Goal: Task Accomplishment & Management: Complete application form

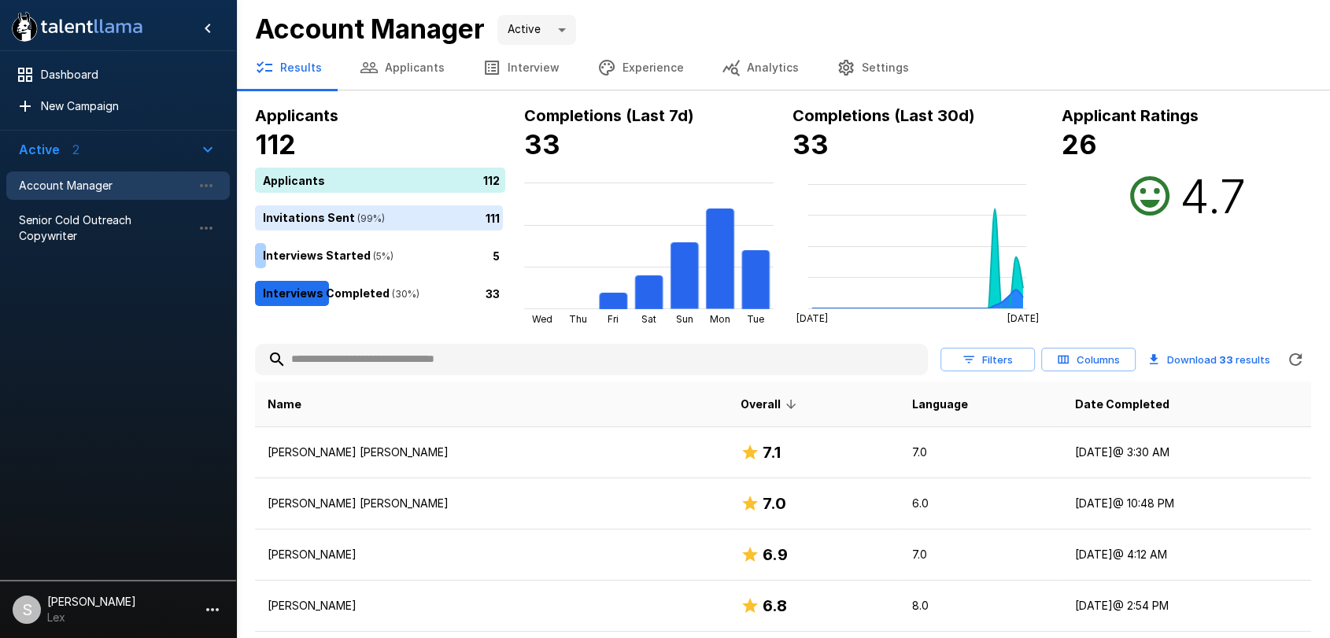
click at [405, 61] on button "Applicants" at bounding box center [402, 68] width 123 height 44
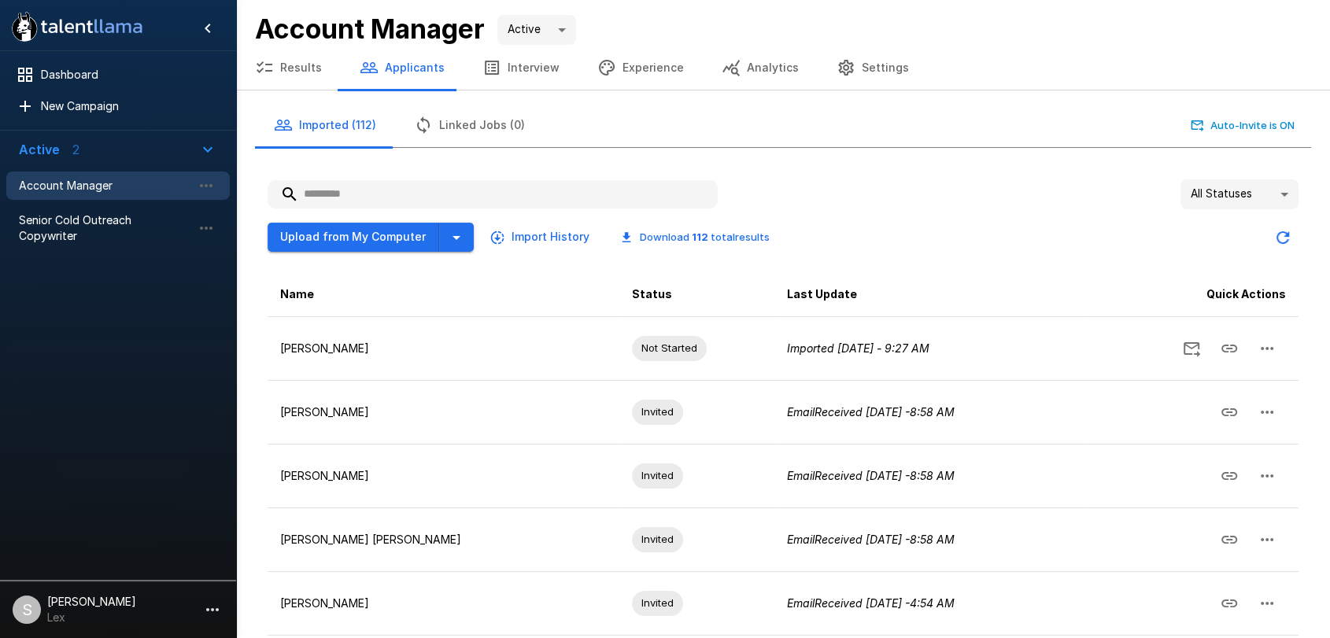
click at [359, 201] on input "text" at bounding box center [493, 194] width 450 height 28
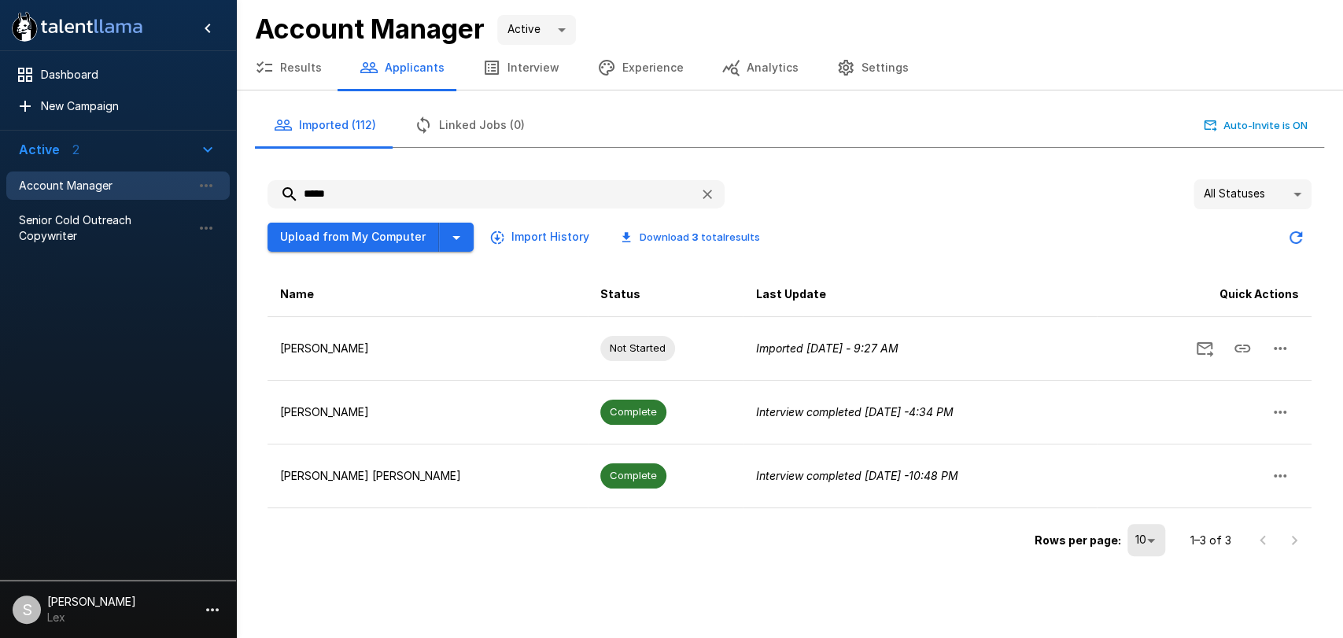
type input "*****"
click at [357, 236] on button "Upload from My Computer" at bounding box center [354, 237] width 172 height 29
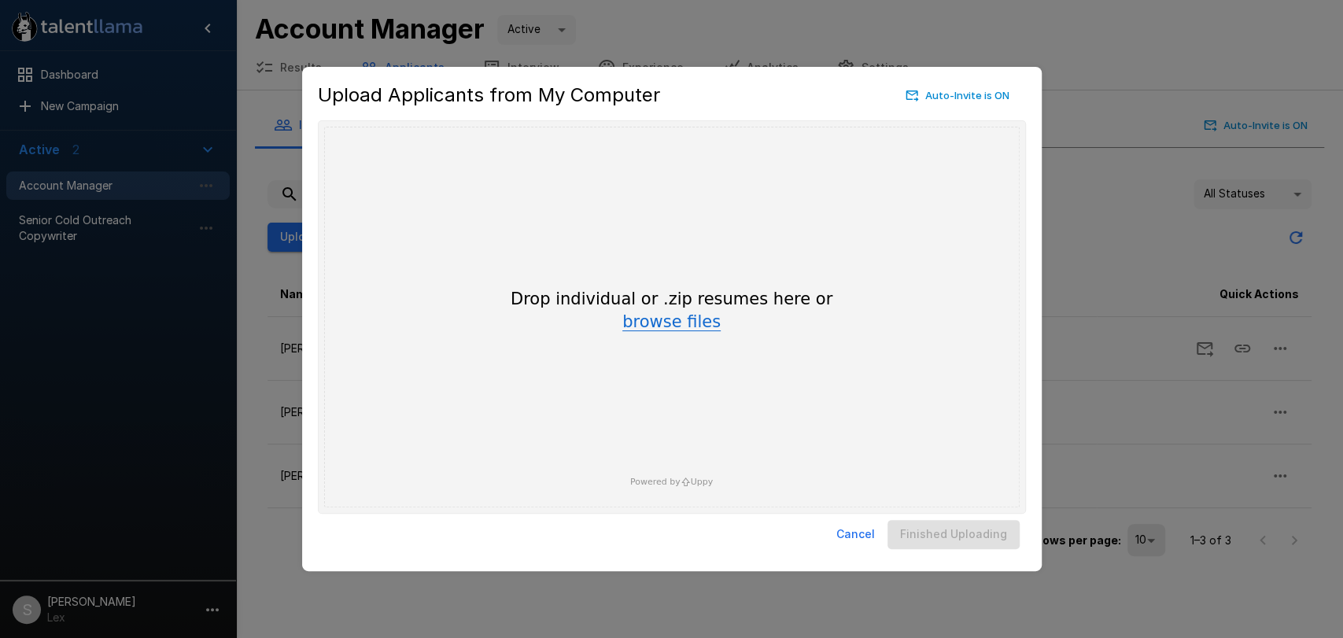
click at [667, 323] on button "browse files" at bounding box center [671, 322] width 98 height 17
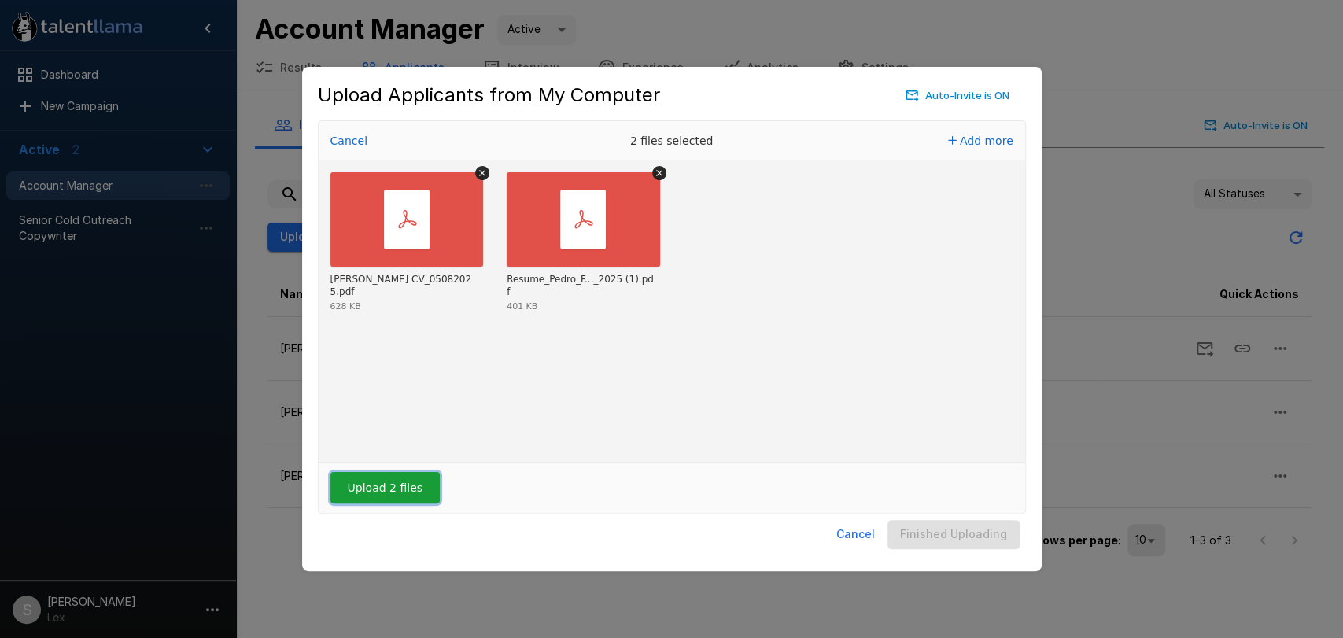
click at [394, 495] on button "Upload 2 files" at bounding box center [384, 487] width 109 height 31
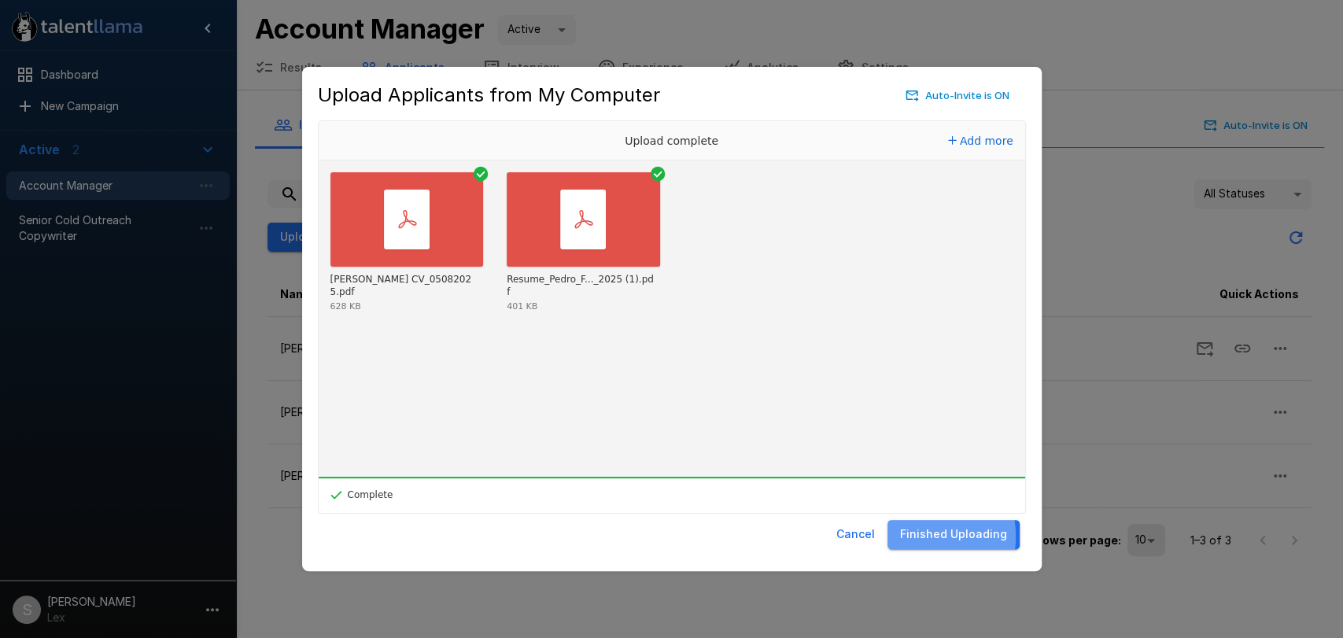
click at [921, 536] on button "Finished Uploading" at bounding box center [954, 534] width 132 height 29
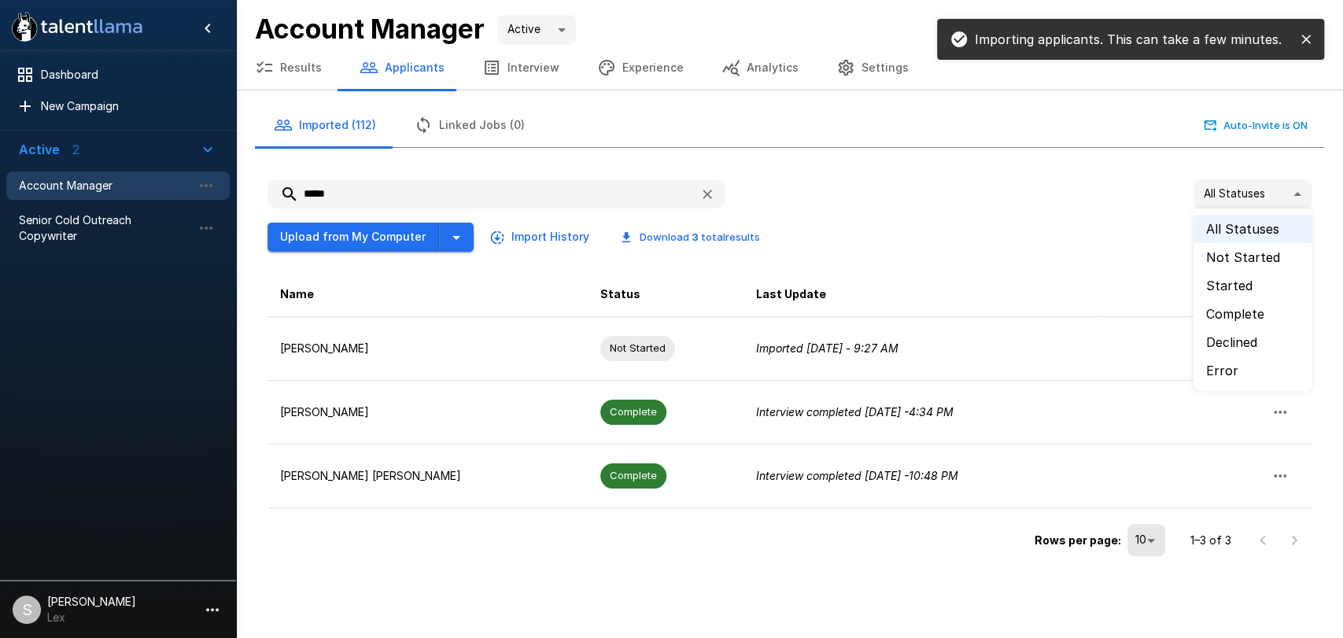
click at [1293, 186] on body ".st0{fill:#FFFFFF;} .st1{fill:#76a4ed;} Dashboard New Campaign Active 2 Account…" at bounding box center [671, 319] width 1343 height 638
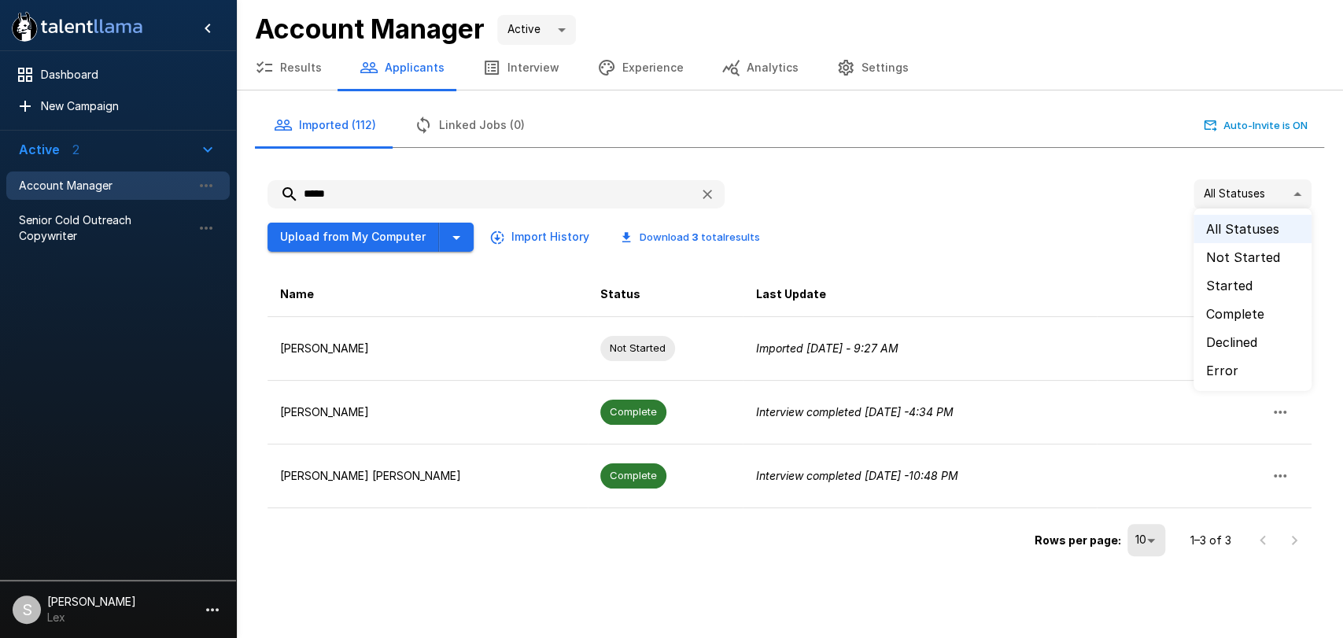
click at [1218, 371] on li "Error" at bounding box center [1253, 370] width 118 height 28
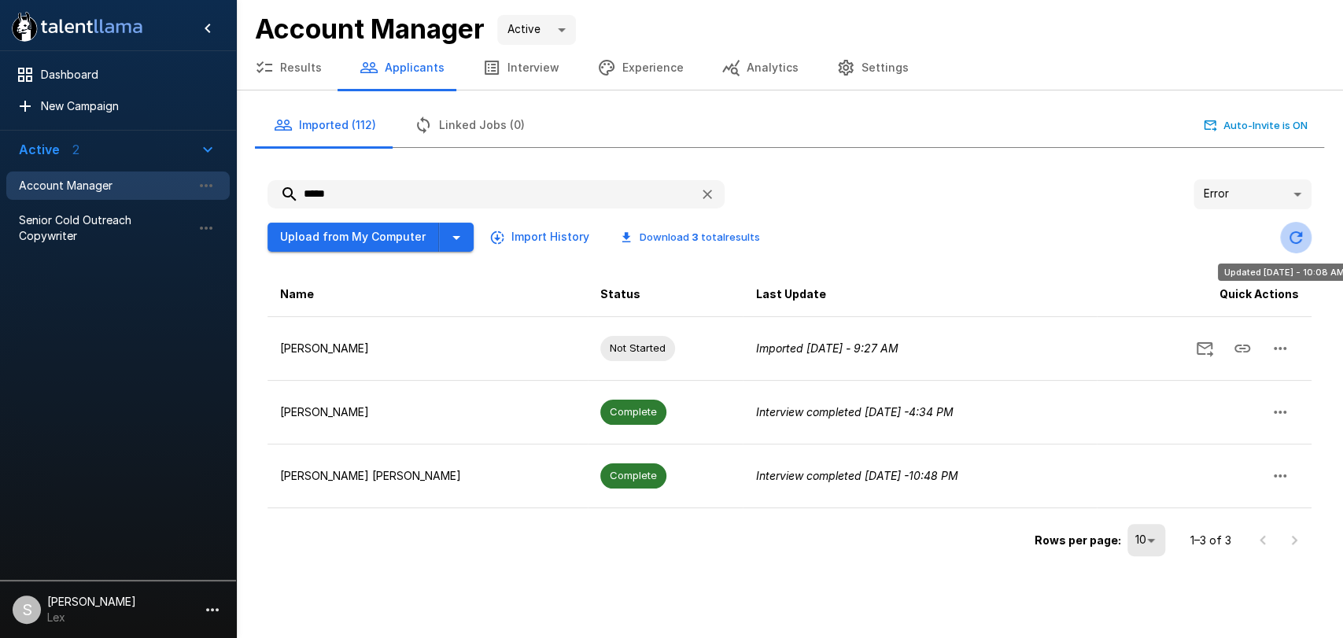
click at [1292, 233] on icon "Updated Today - 10:08 AM" at bounding box center [1295, 237] width 19 height 19
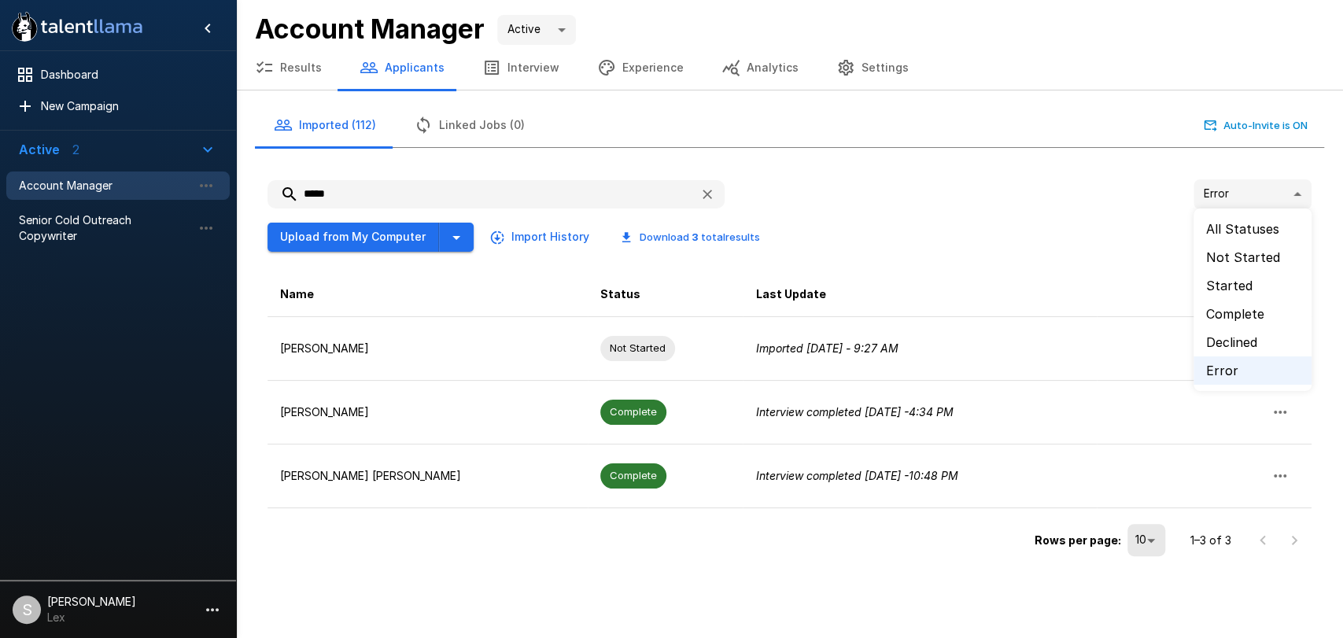
click at [1285, 189] on body ".st0{fill:#FFFFFF;} .st1{fill:#76a4ed;} Dashboard New Campaign Active 2 Account…" at bounding box center [671, 319] width 1343 height 638
click at [1233, 225] on li "All Statuses" at bounding box center [1253, 229] width 118 height 28
type input "**"
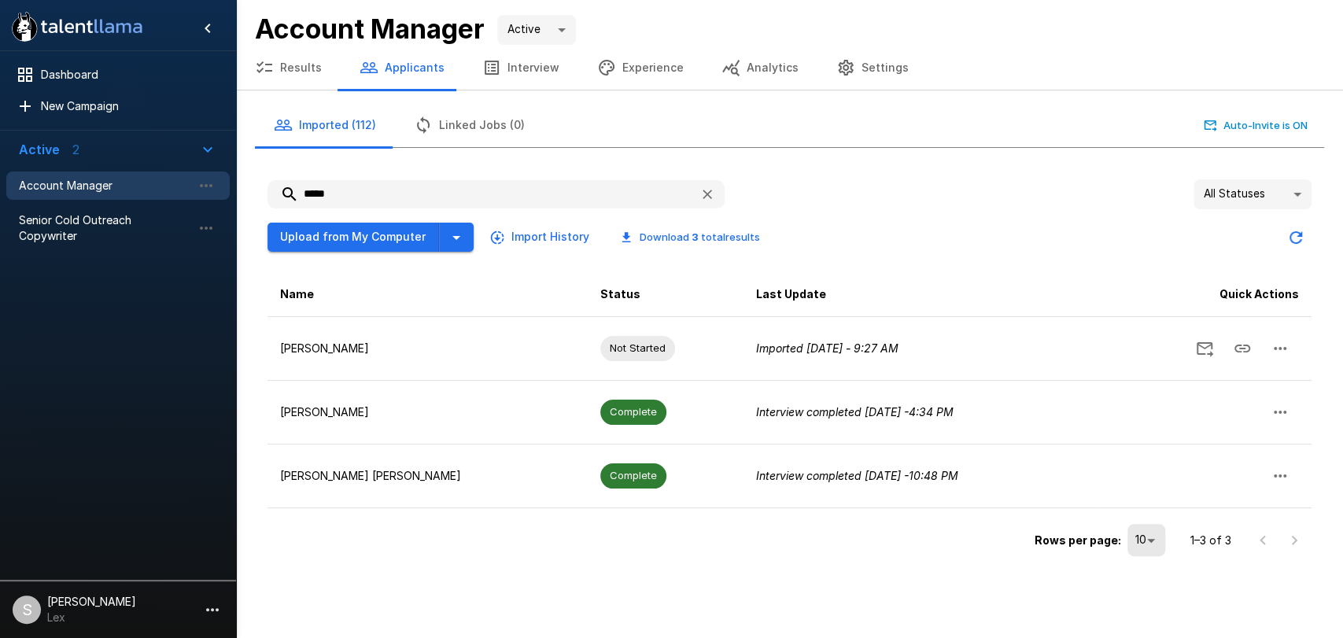
click at [282, 68] on button "Results" at bounding box center [288, 68] width 105 height 44
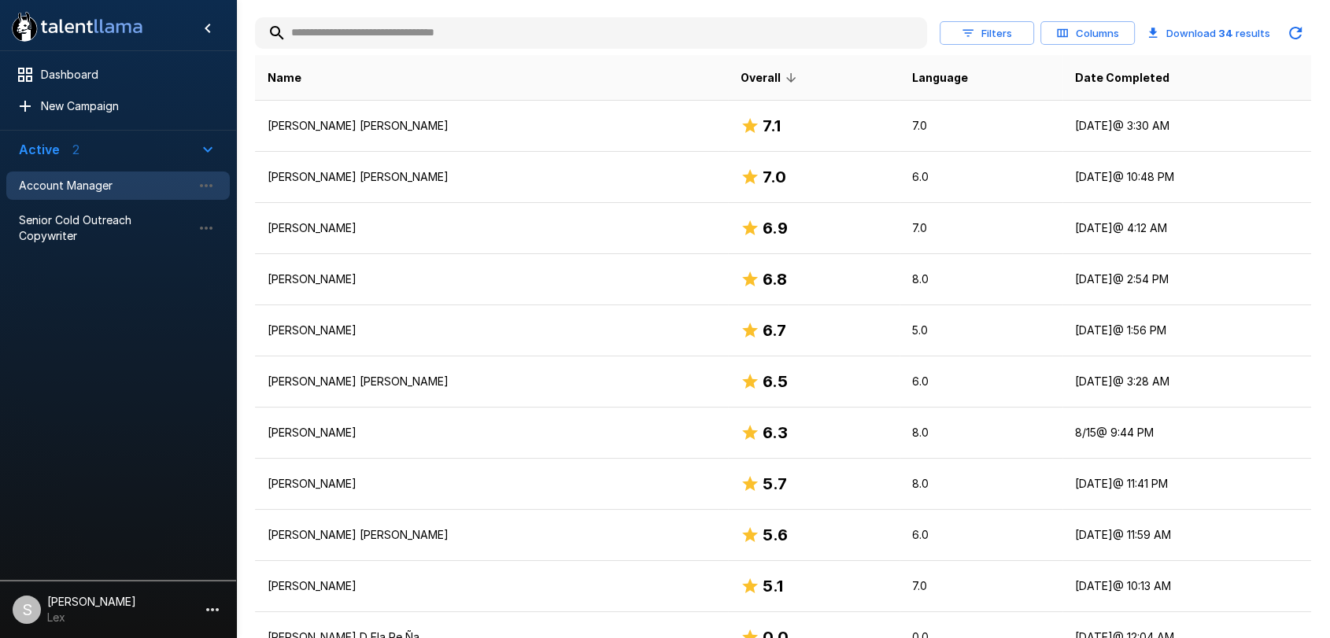
scroll to position [324, 0]
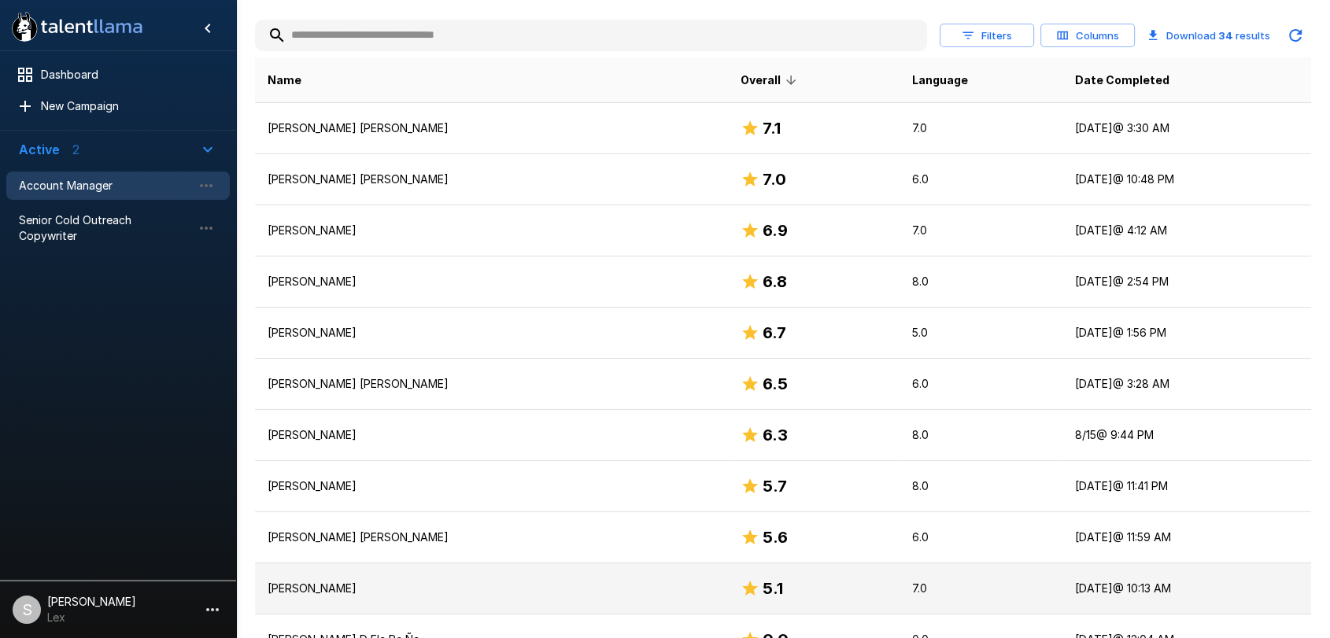
click at [300, 596] on td "[PERSON_NAME]" at bounding box center [491, 588] width 473 height 51
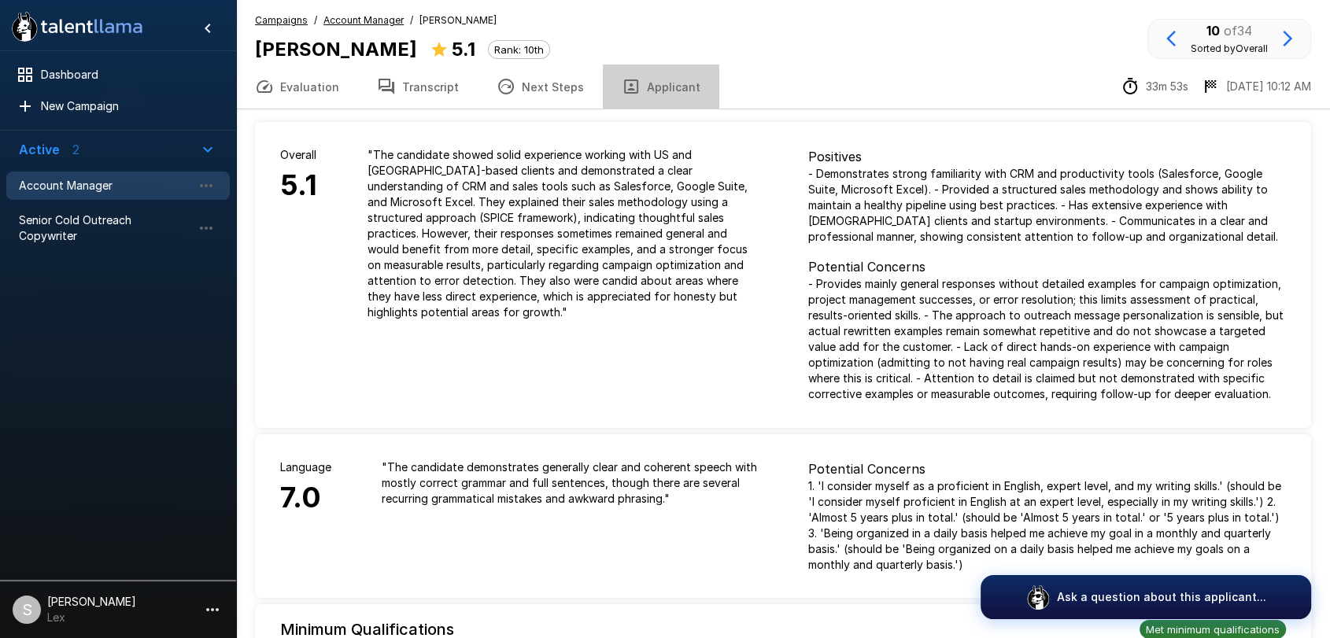
click at [665, 89] on button "Applicant" at bounding box center [661, 87] width 116 height 44
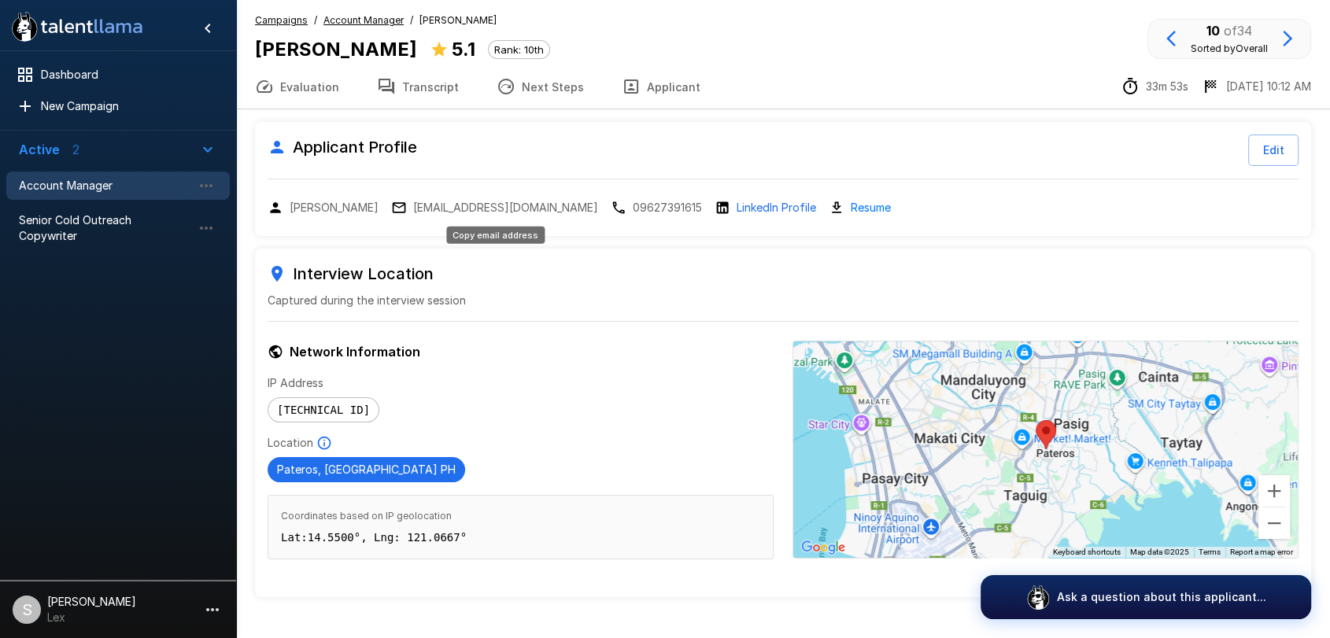
click at [457, 206] on p "[EMAIL_ADDRESS][DOMAIN_NAME]" at bounding box center [505, 208] width 185 height 16
click at [274, 20] on u "Campaigns" at bounding box center [281, 20] width 53 height 12
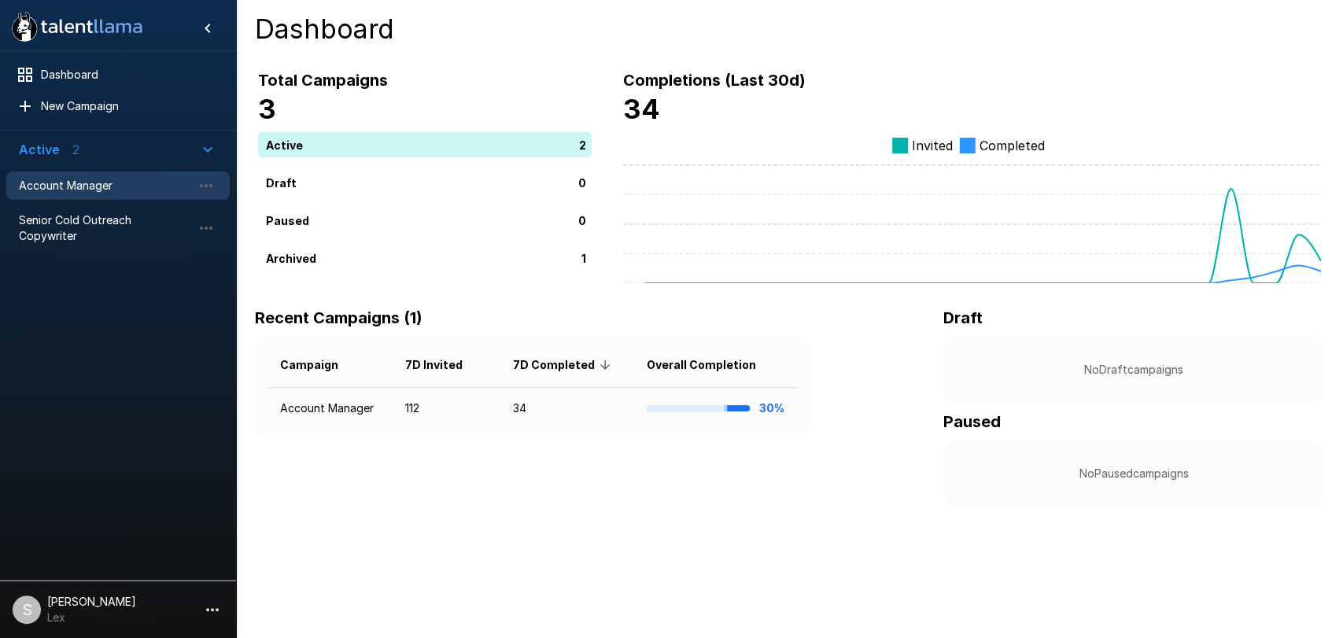
click at [82, 182] on span "Account Manager" at bounding box center [105, 186] width 173 height 16
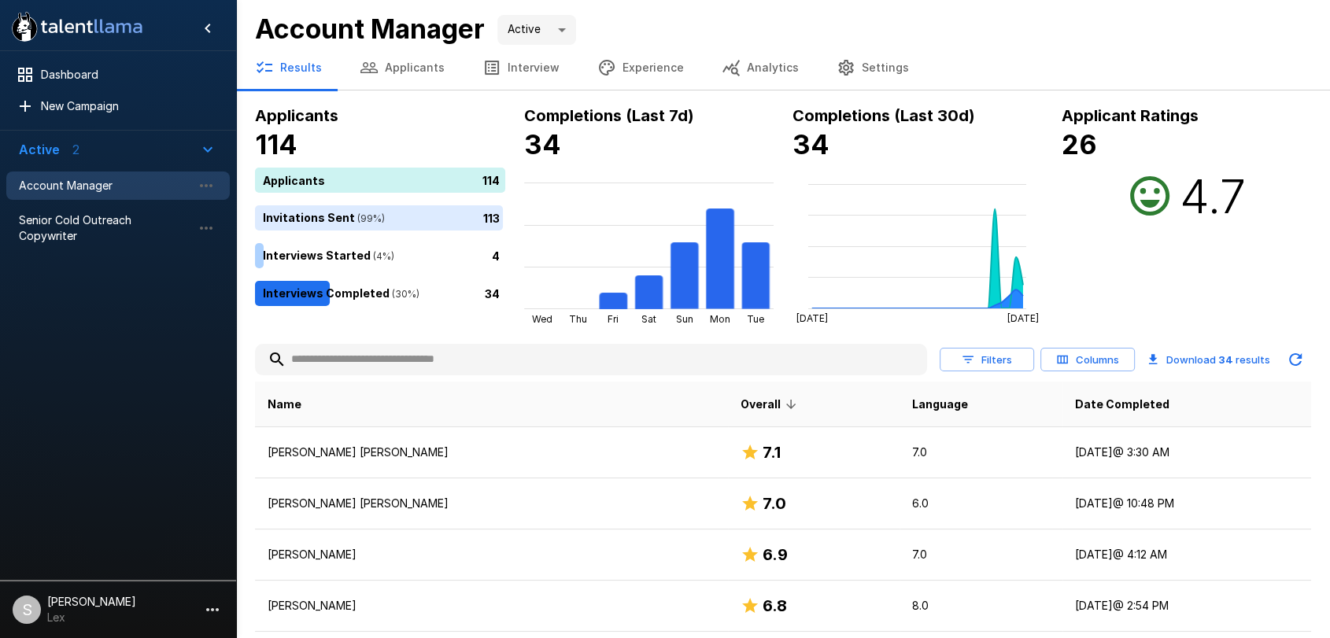
click at [415, 68] on button "Applicants" at bounding box center [402, 68] width 123 height 44
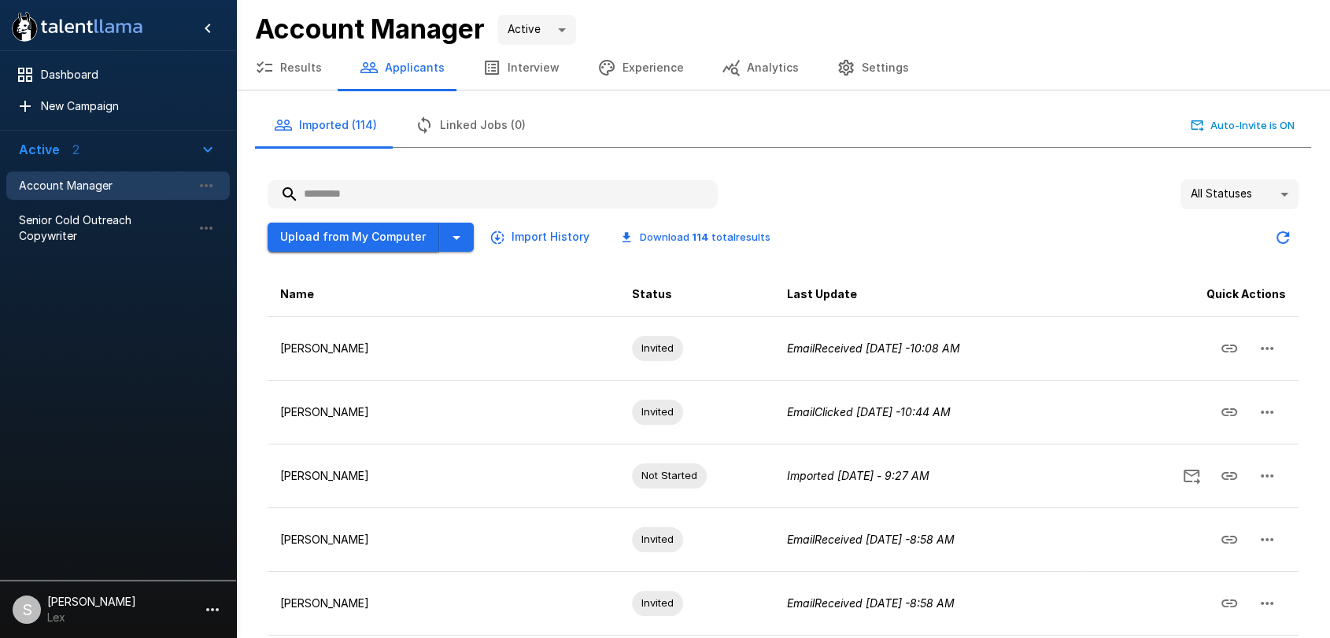
click at [371, 238] on button "Upload from My Computer" at bounding box center [354, 237] width 172 height 29
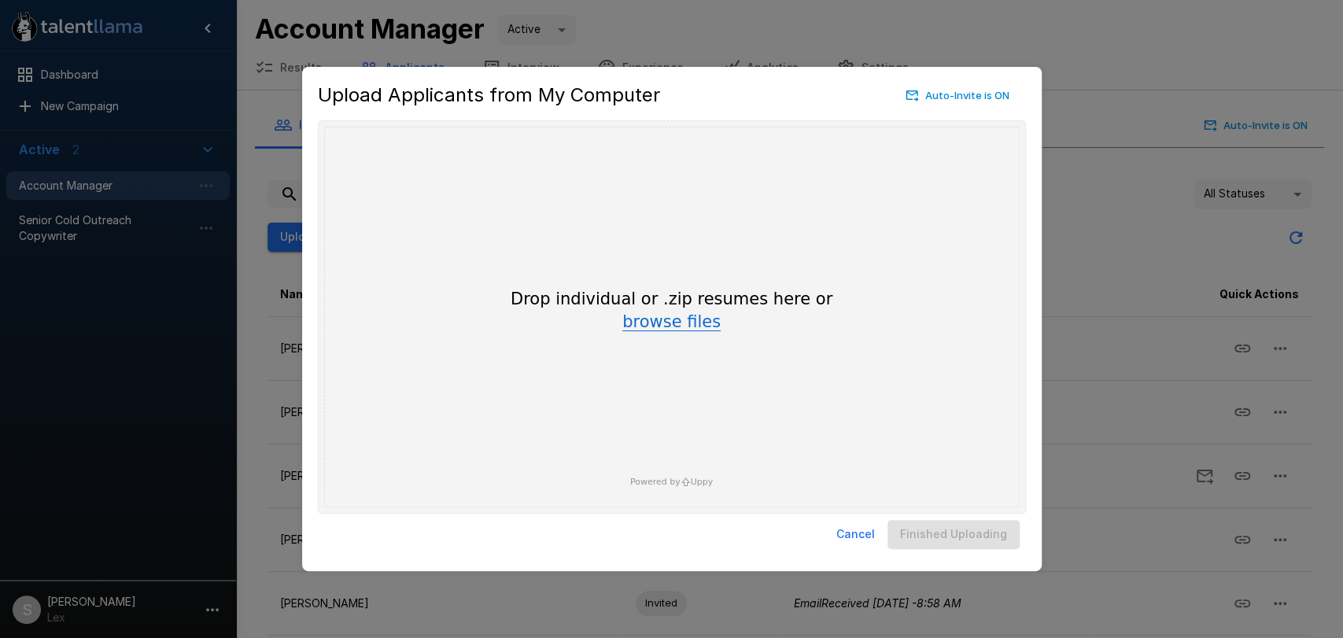
click at [681, 327] on button "browse files" at bounding box center [671, 322] width 98 height 17
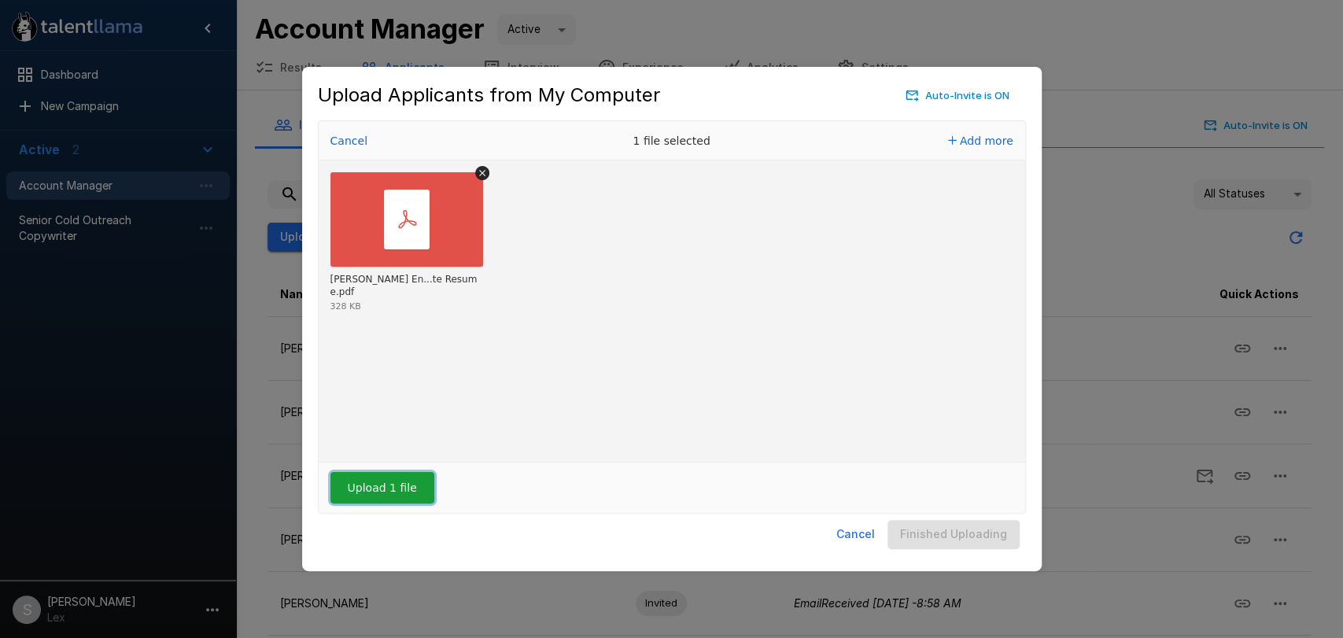
click at [383, 498] on button "Upload 1 file" at bounding box center [382, 487] width 104 height 31
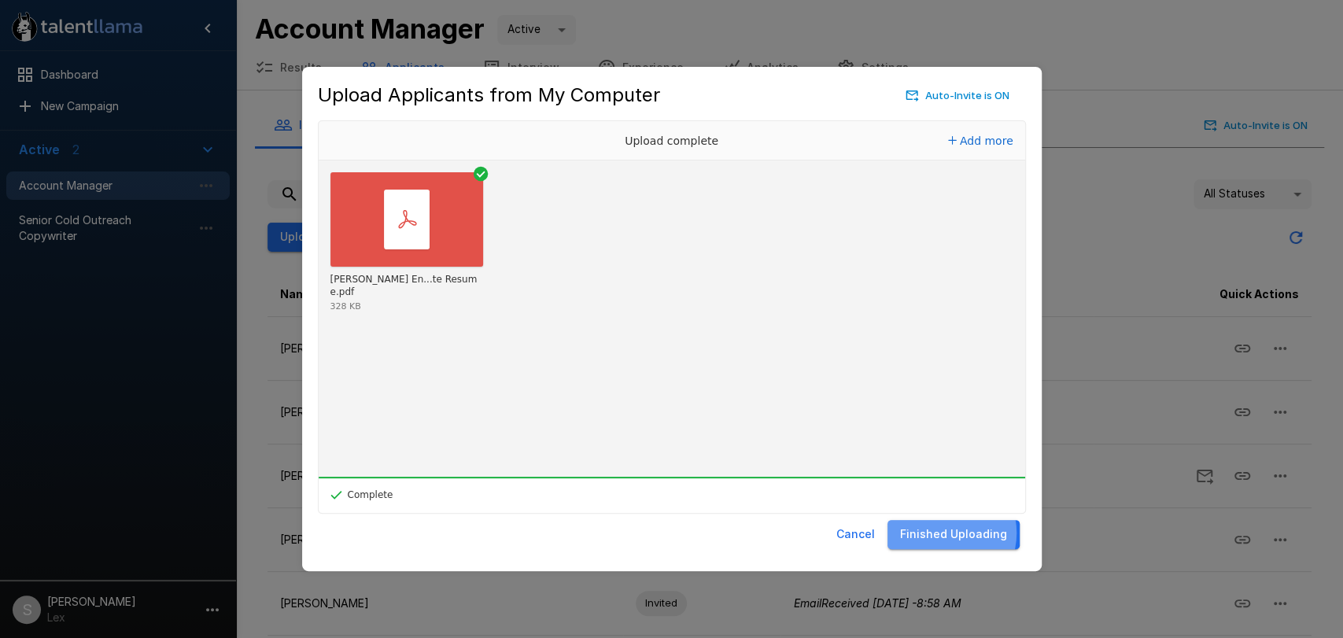
click at [945, 533] on button "Finished Uploading" at bounding box center [954, 534] width 132 height 29
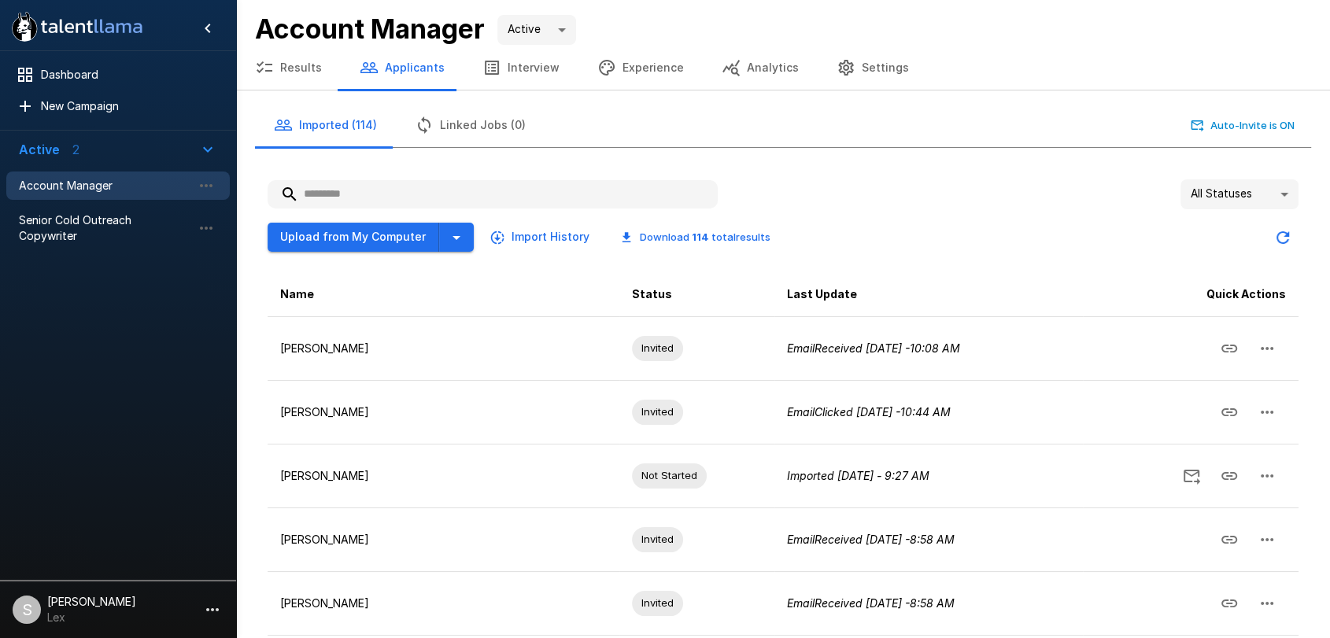
click at [1283, 194] on body ".st0{fill:#FFFFFF;} .st1{fill:#76a4ed;} Dashboard New Campaign Active 2 Account…" at bounding box center [665, 319] width 1330 height 638
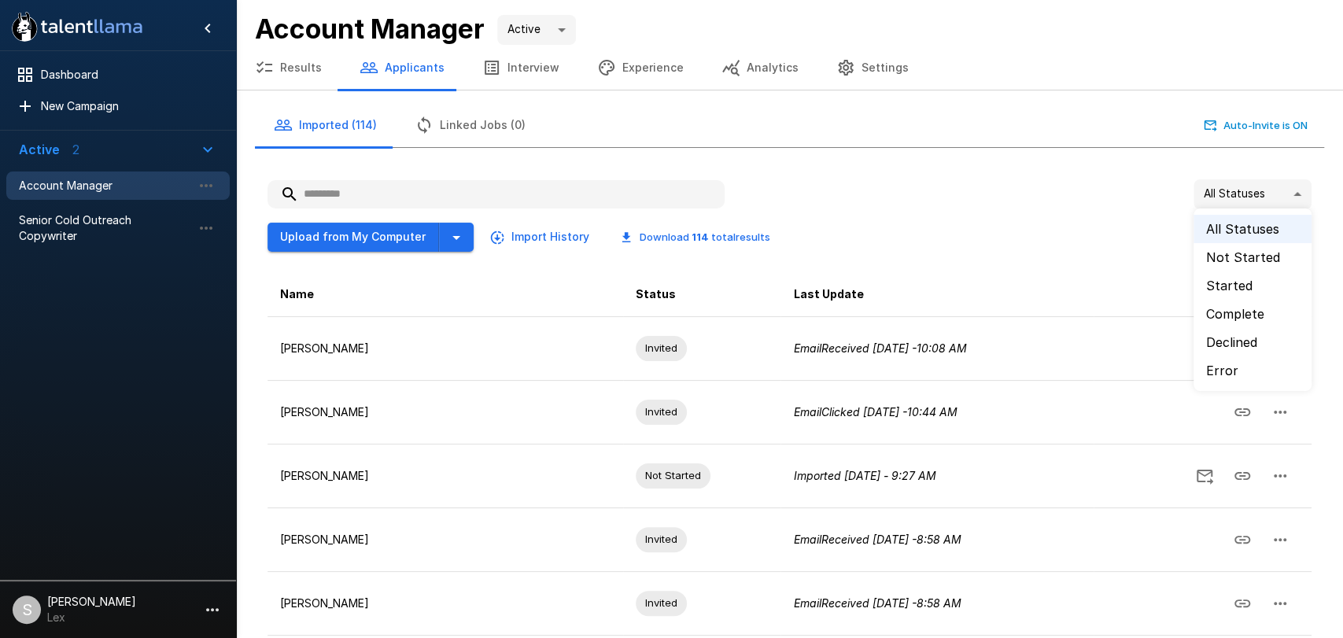
click at [1222, 364] on li "Error" at bounding box center [1253, 370] width 118 height 28
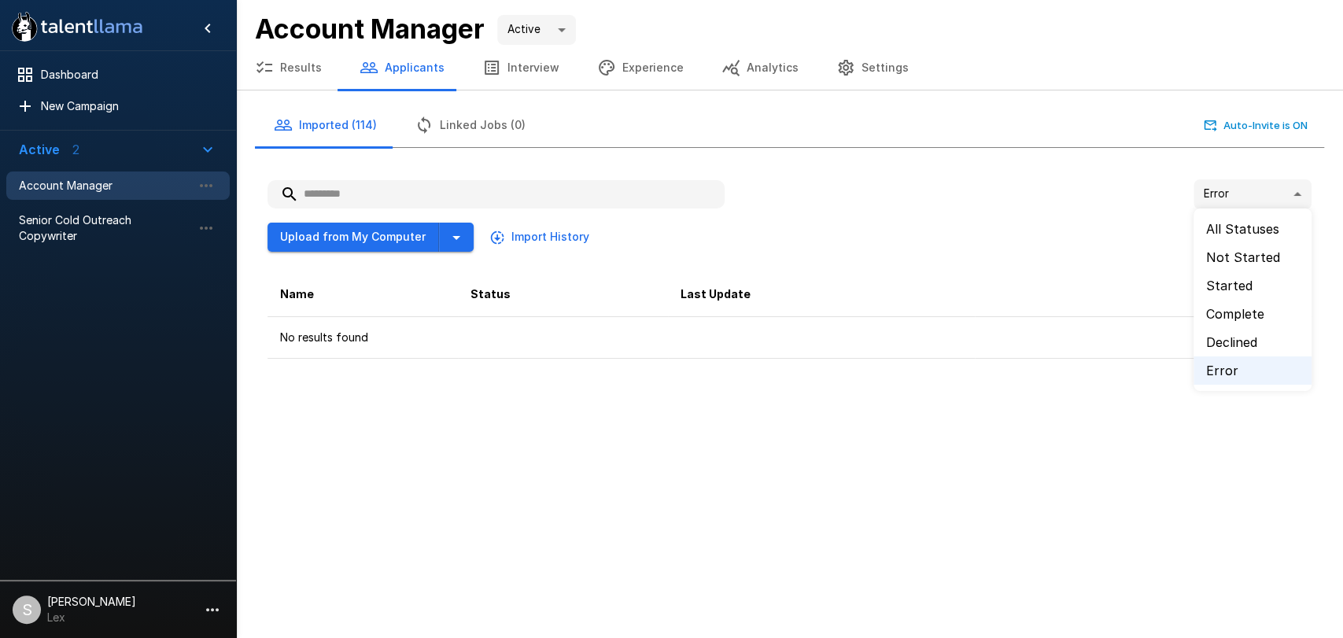
click at [1290, 187] on body ".st0{fill:#FFFFFF;} .st1{fill:#76a4ed;} Dashboard New Campaign Active 2 Account…" at bounding box center [671, 319] width 1343 height 638
click at [1227, 222] on li "All Statuses" at bounding box center [1253, 229] width 118 height 28
type input "**"
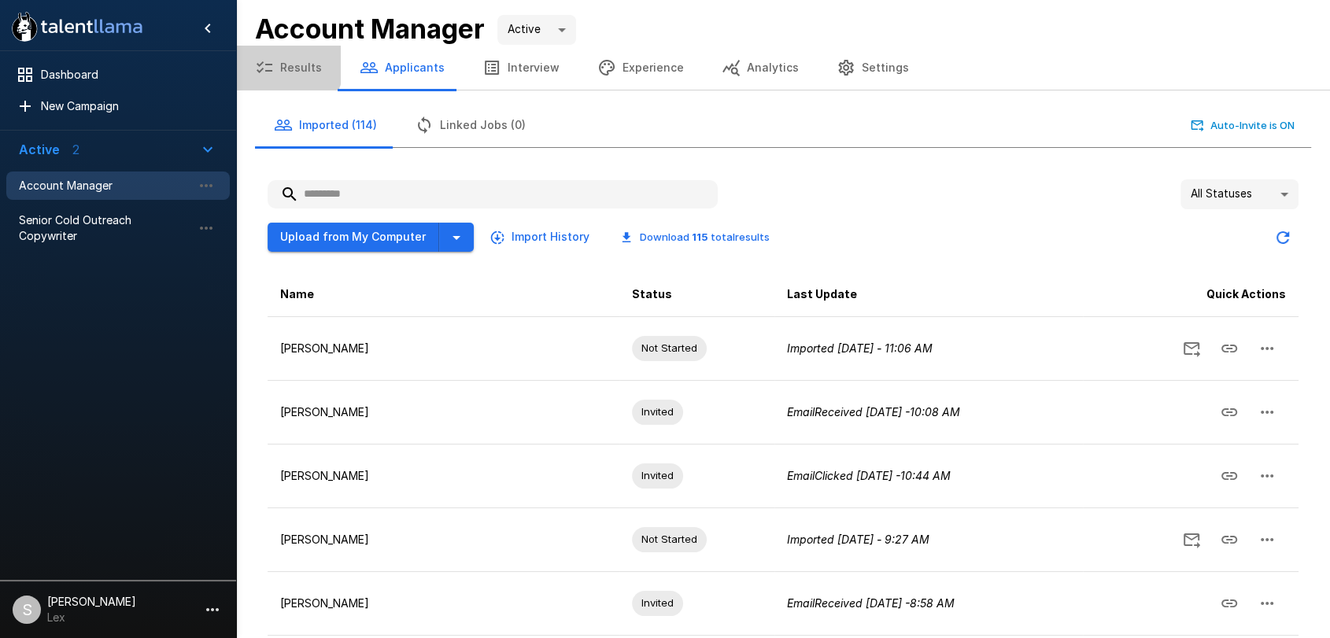
click at [284, 65] on button "Results" at bounding box center [288, 68] width 105 height 44
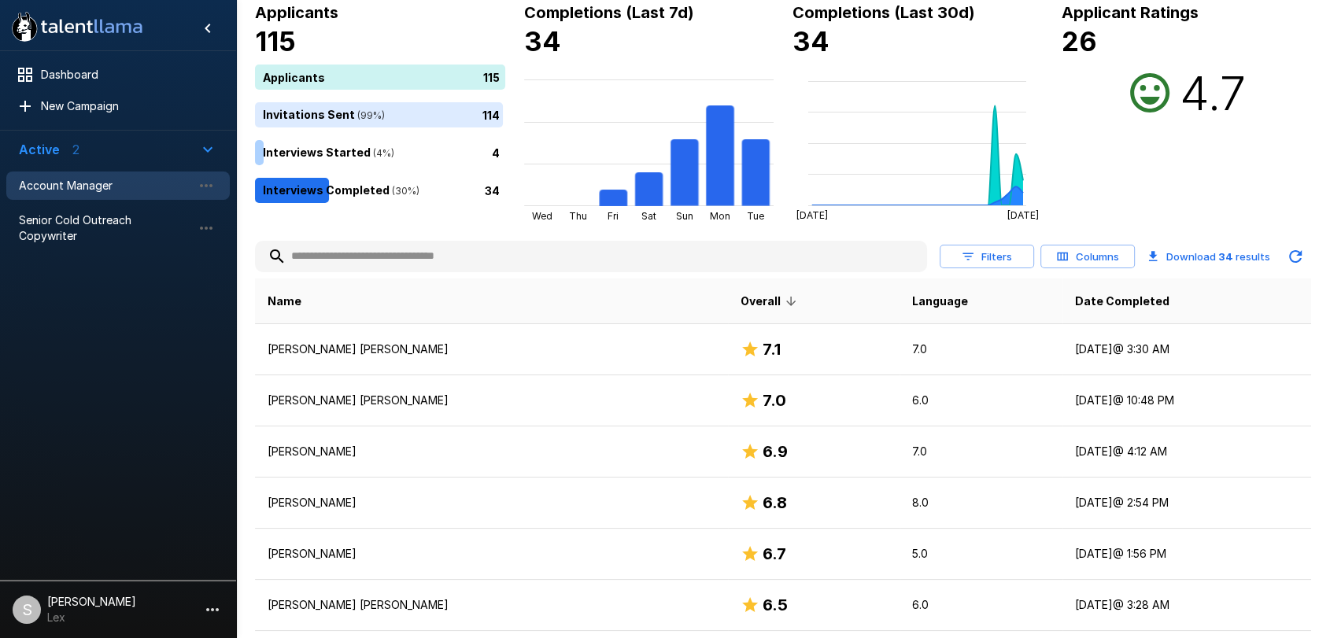
scroll to position [31, 0]
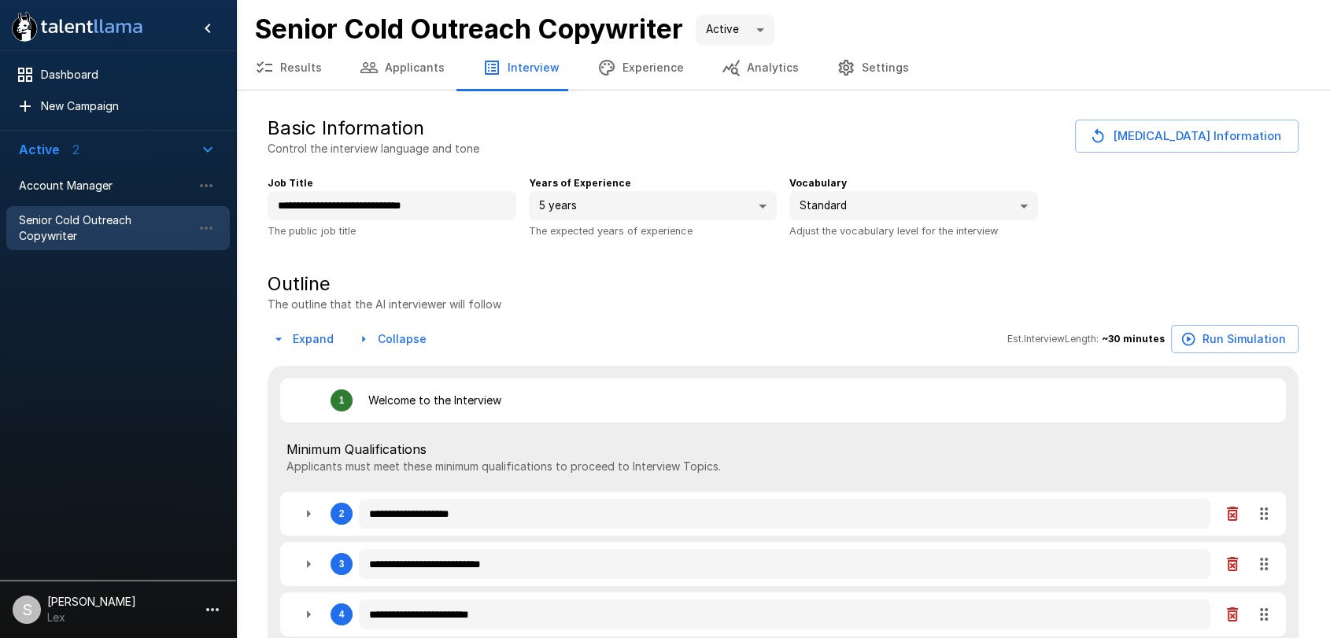
type textarea "*"
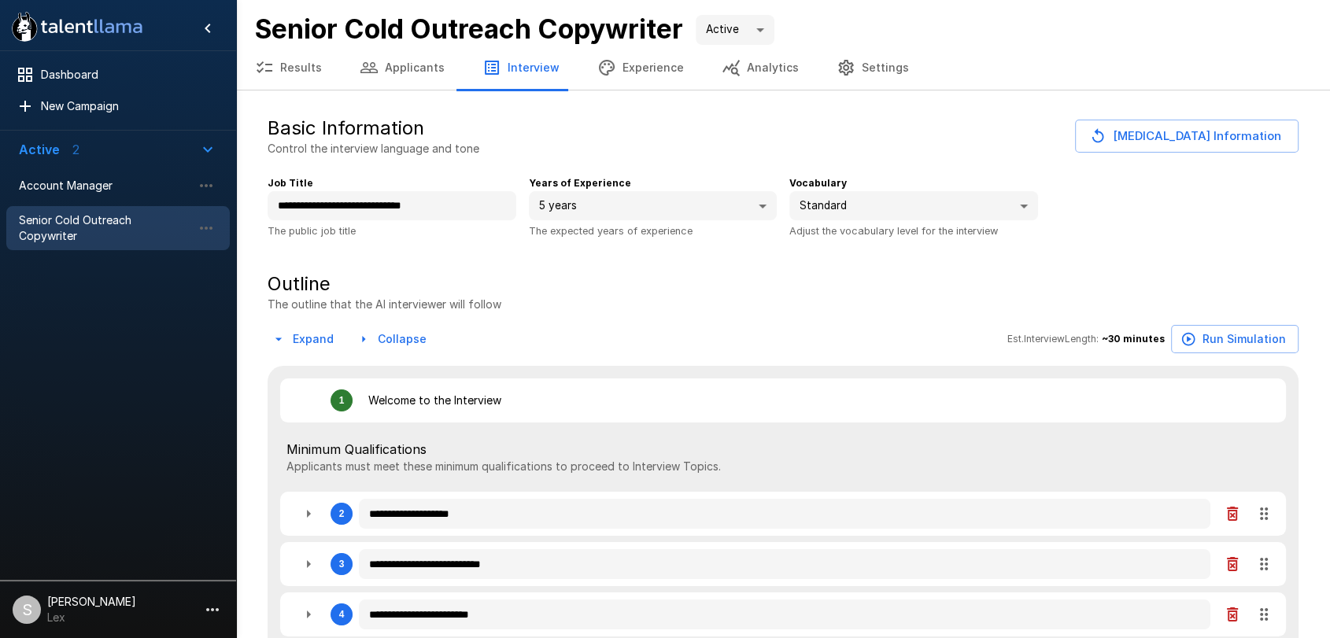
type textarea "*"
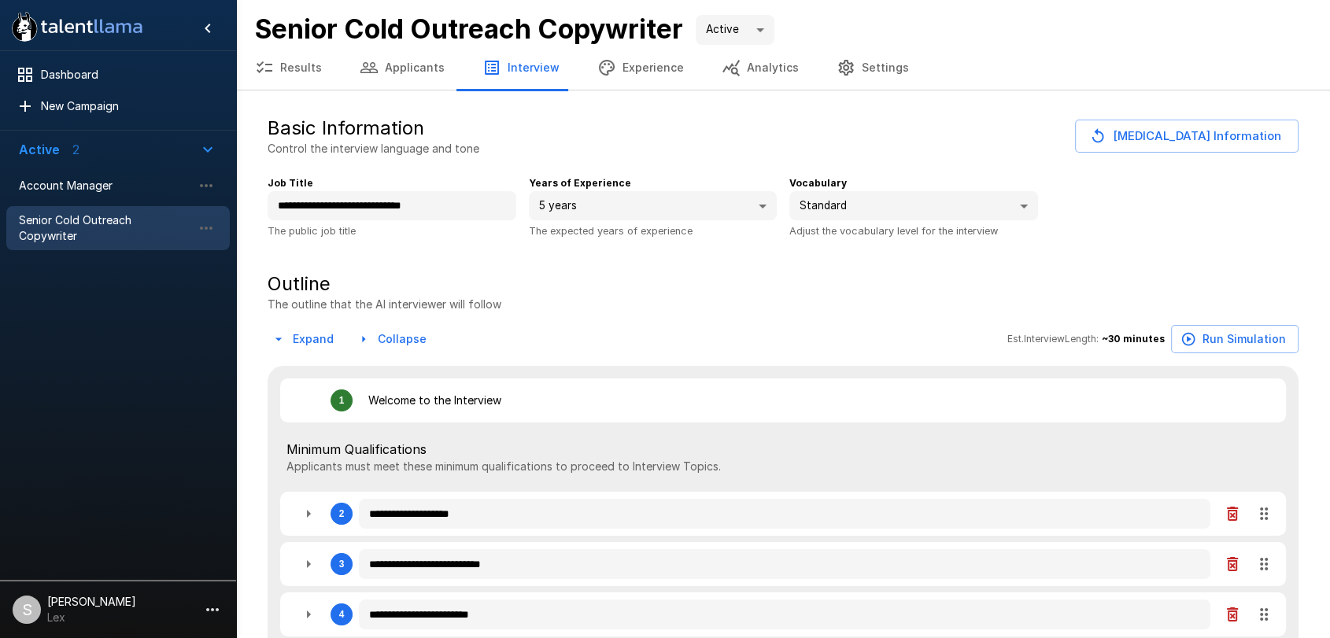
type textarea "*"
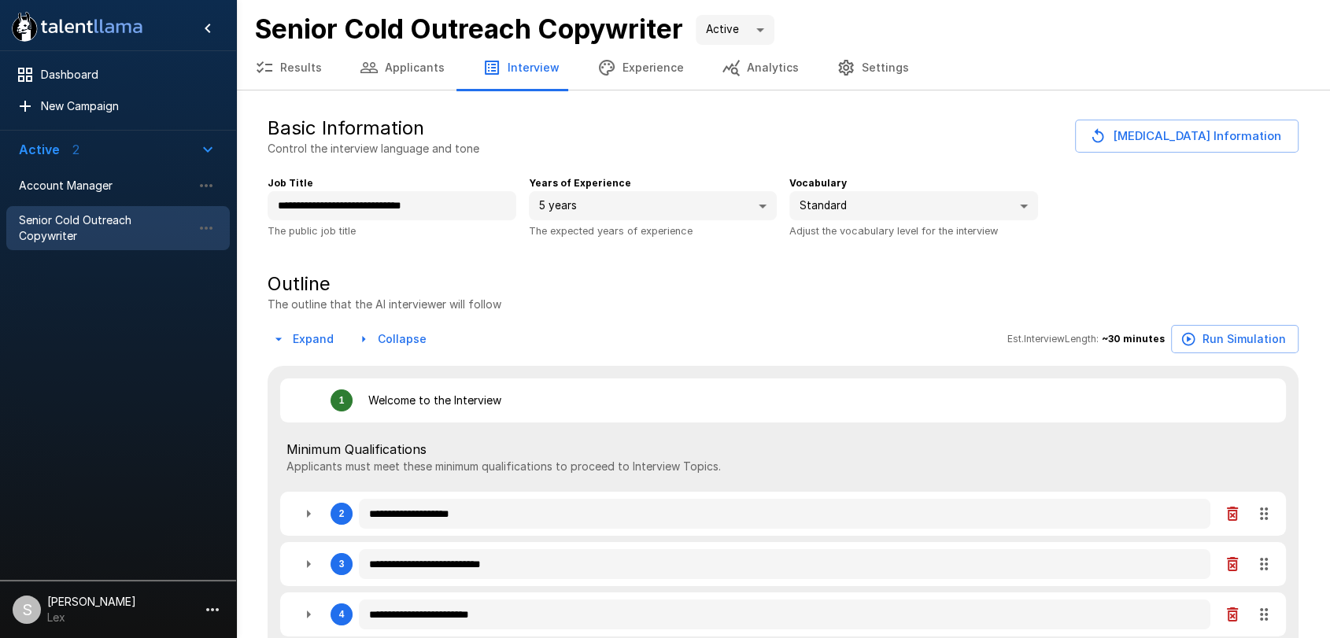
type textarea "*"
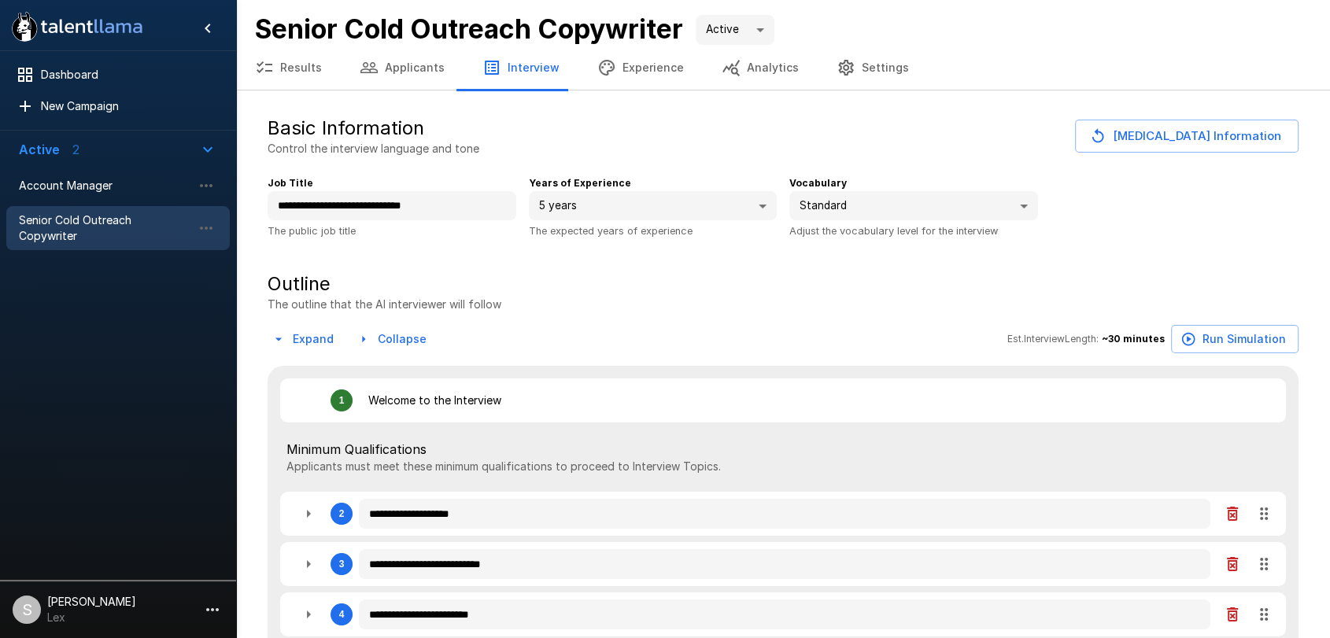
type textarea "*"
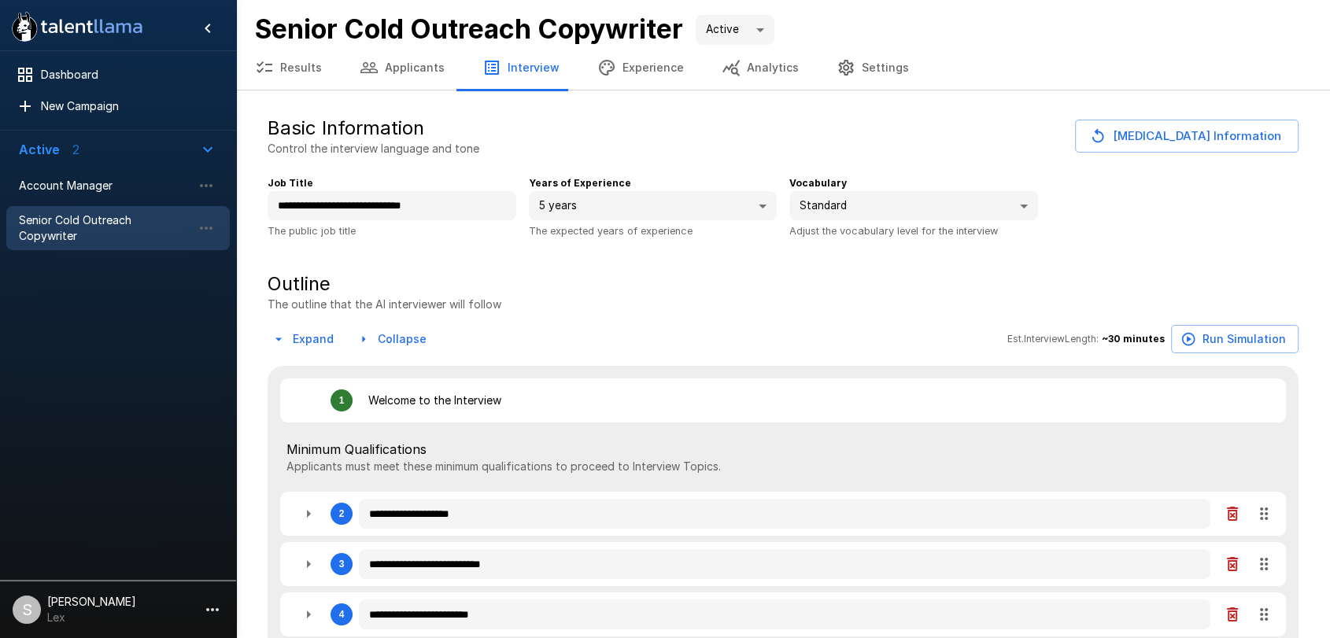
type textarea "*"
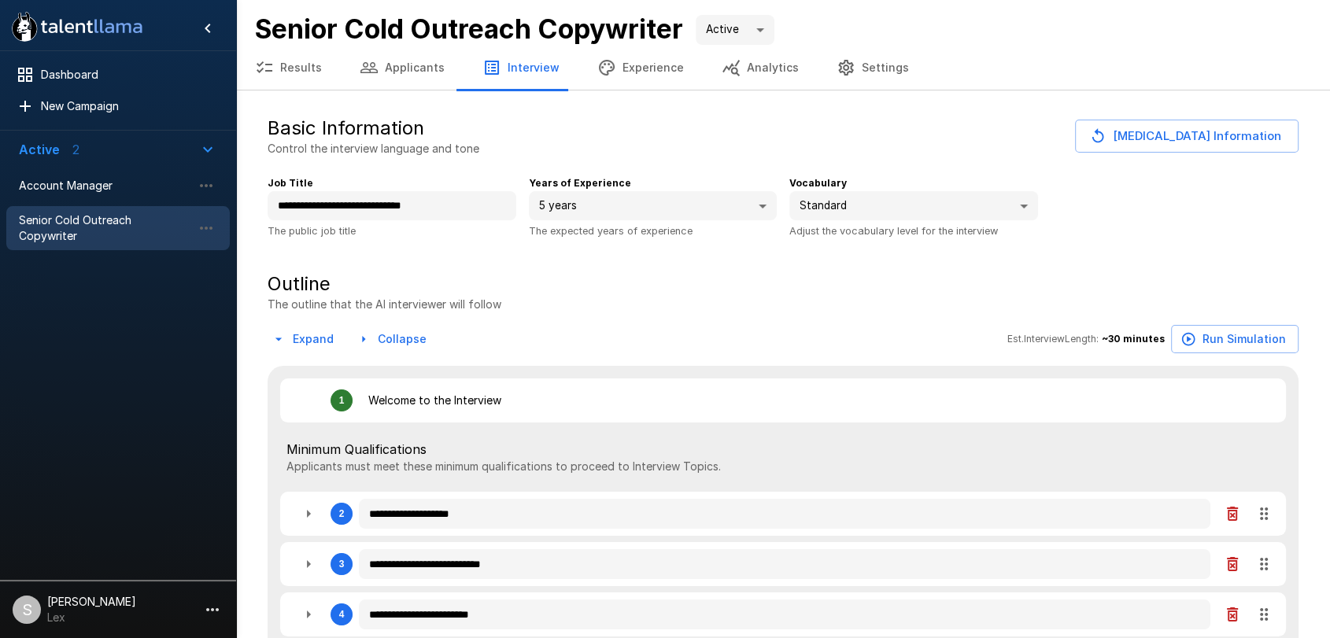
type textarea "*"
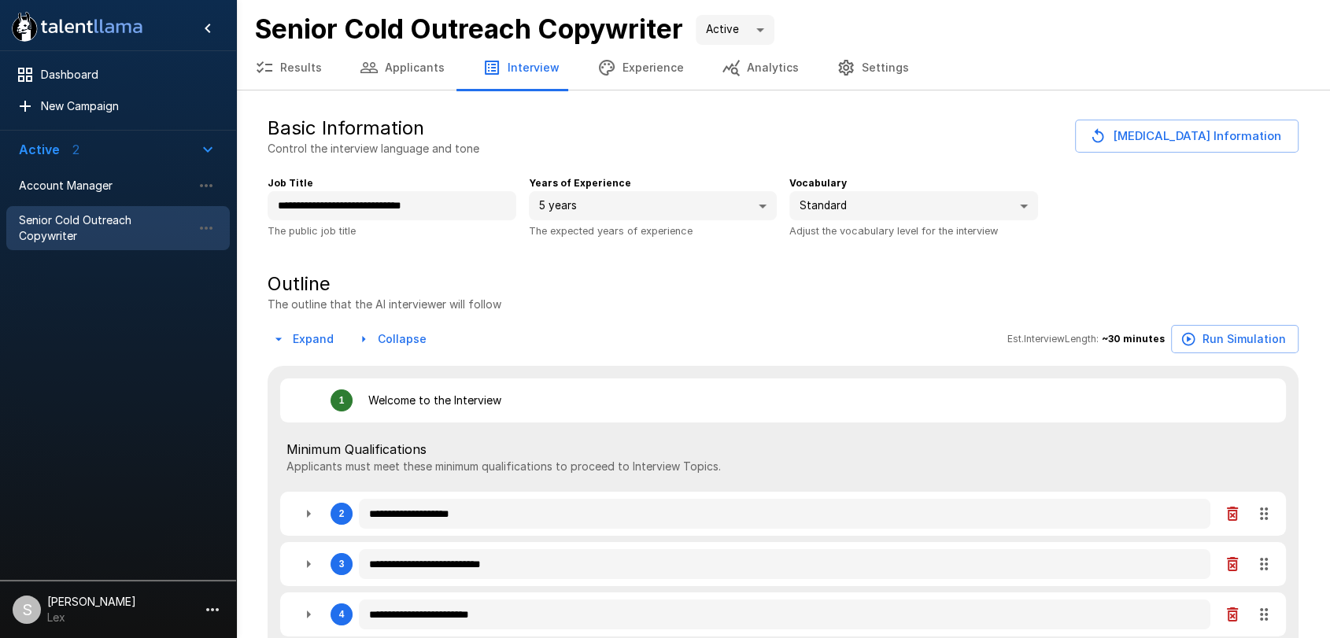
type textarea "*"
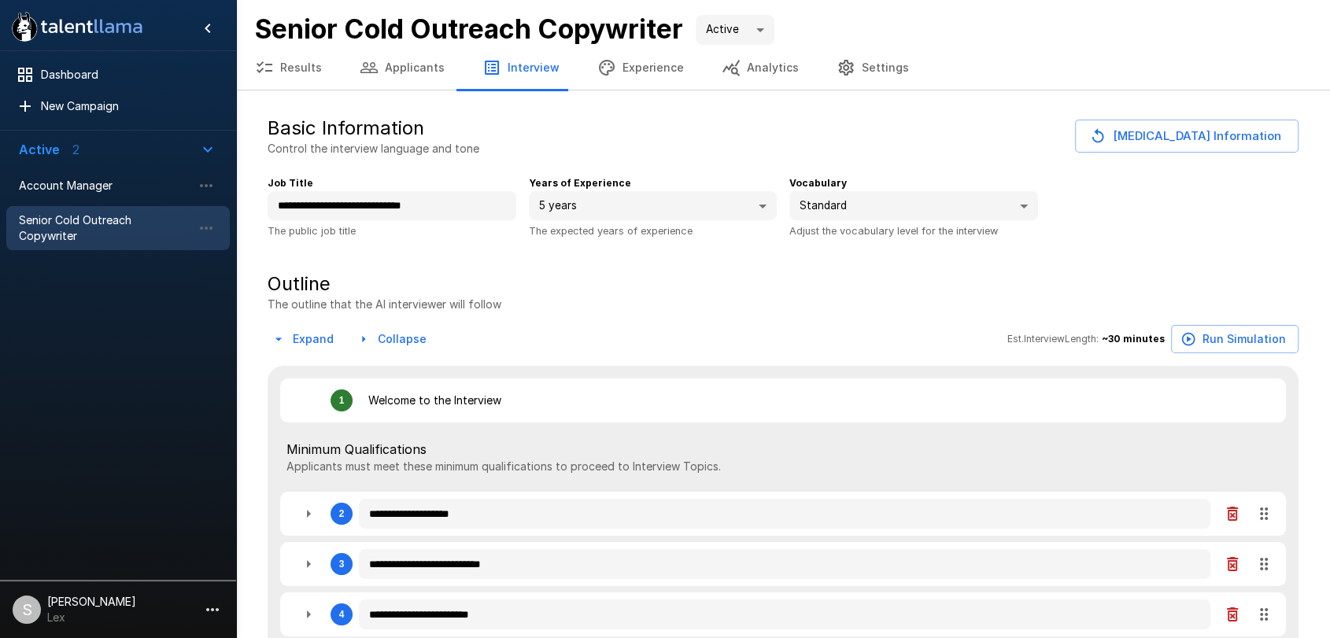
type textarea "*"
click at [85, 190] on span "Account Manager" at bounding box center [105, 186] width 173 height 16
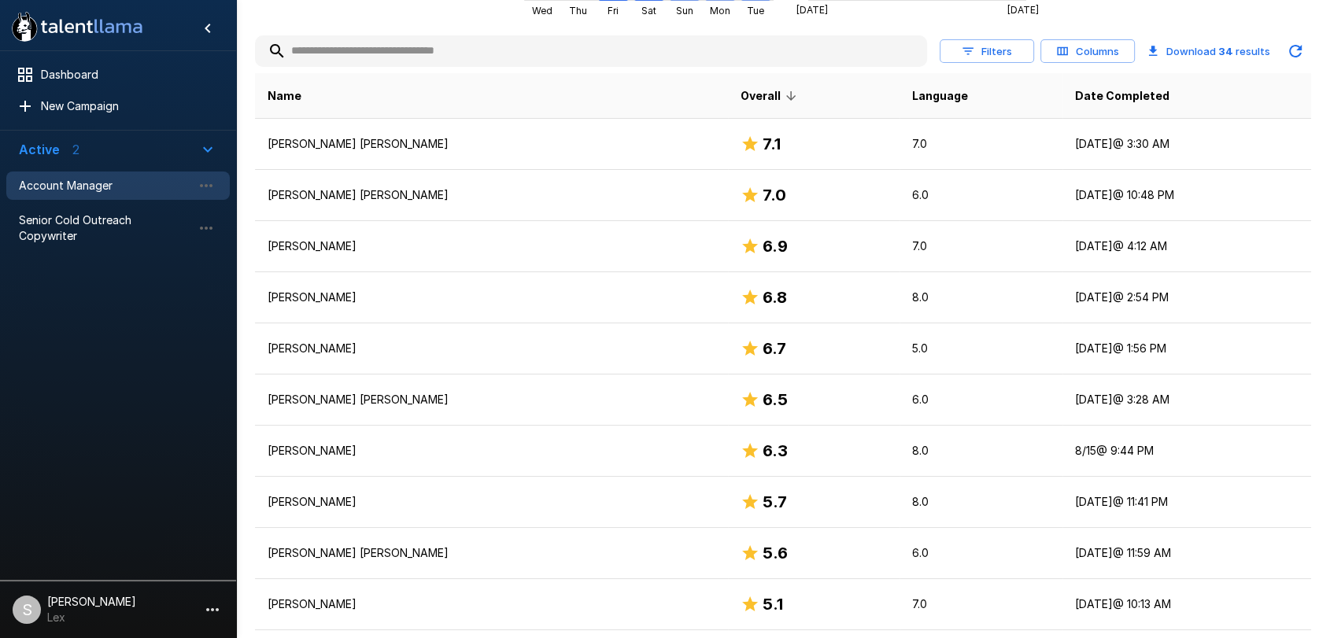
scroll to position [303, 0]
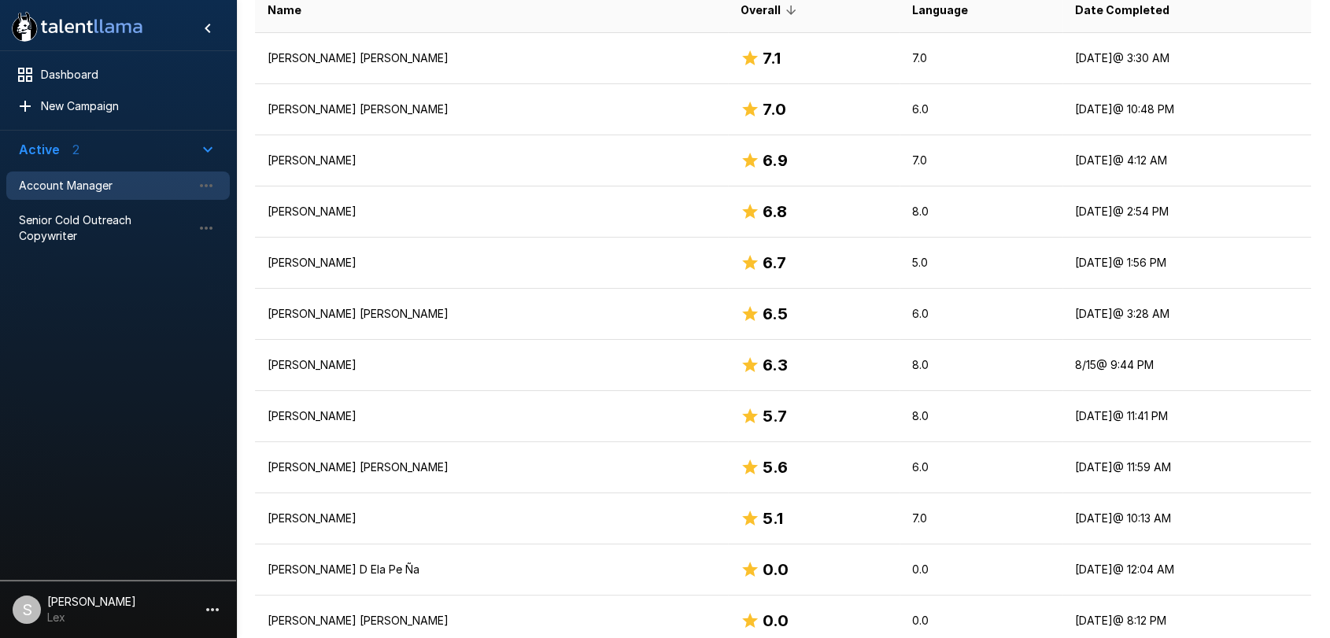
scroll to position [391, 0]
